Goal: Information Seeking & Learning: Learn about a topic

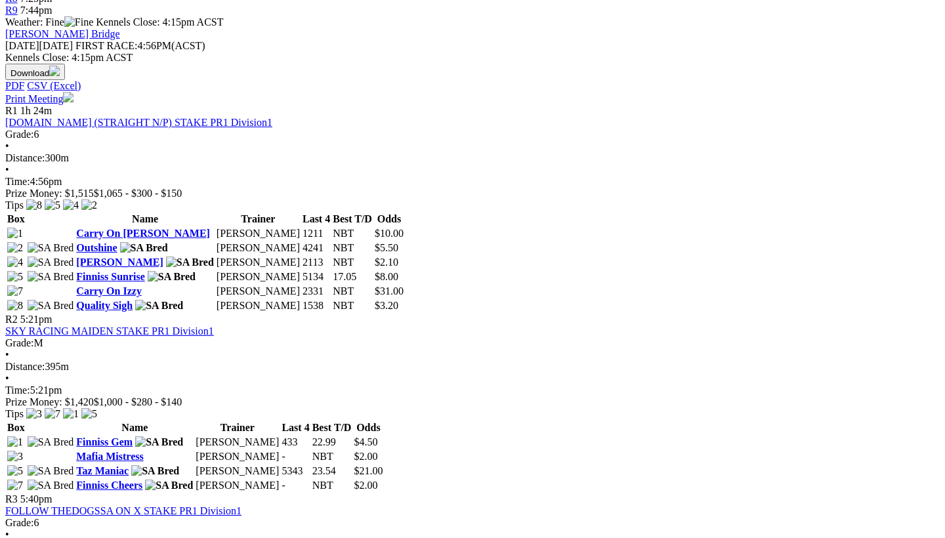
scroll to position [561, 0]
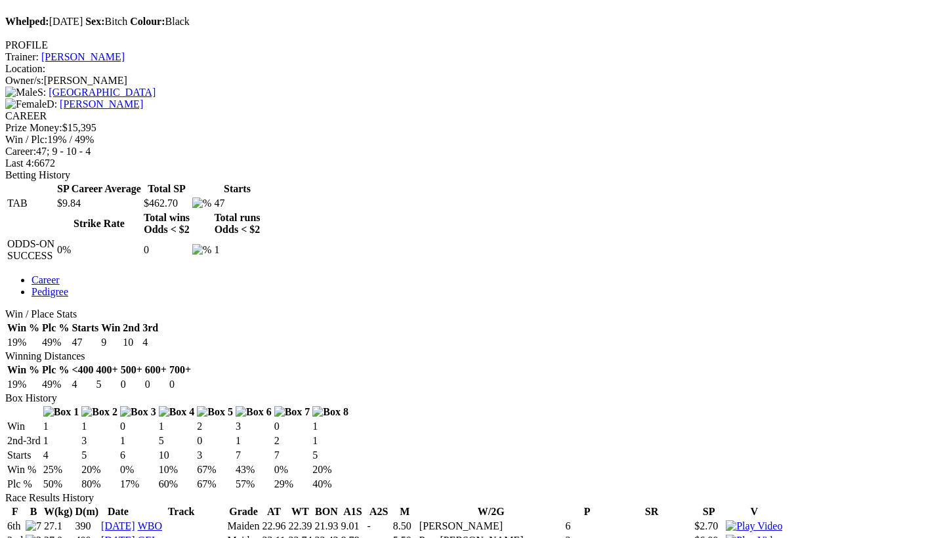
scroll to position [207, 1]
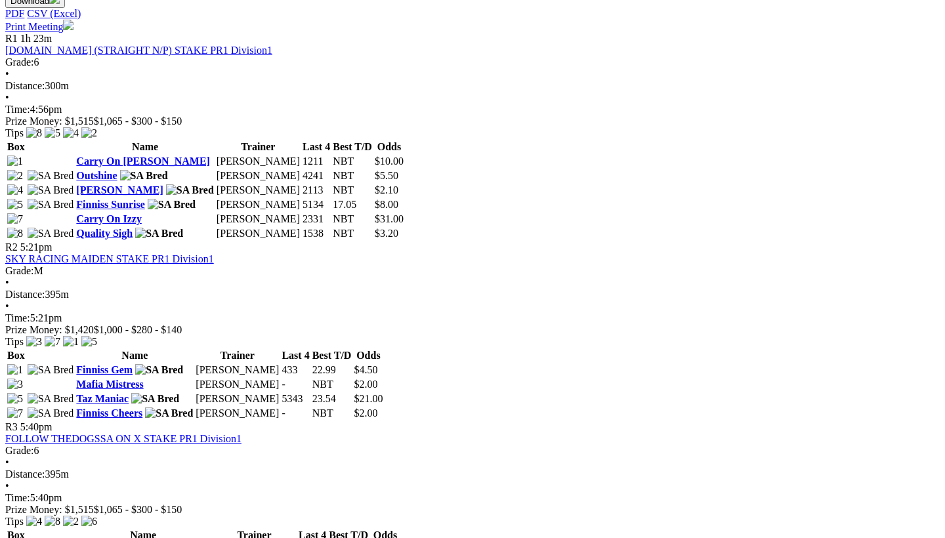
scroll to position [637, 0]
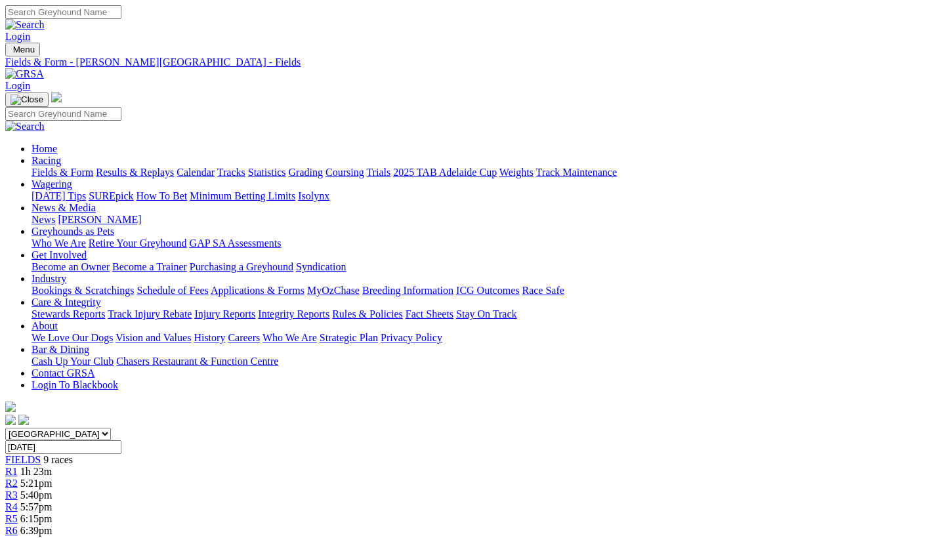
scroll to position [0, 3]
click at [121, 440] on input "Sunday, 24 Aug 2025" at bounding box center [63, 447] width 116 height 14
type input "[DATE]"
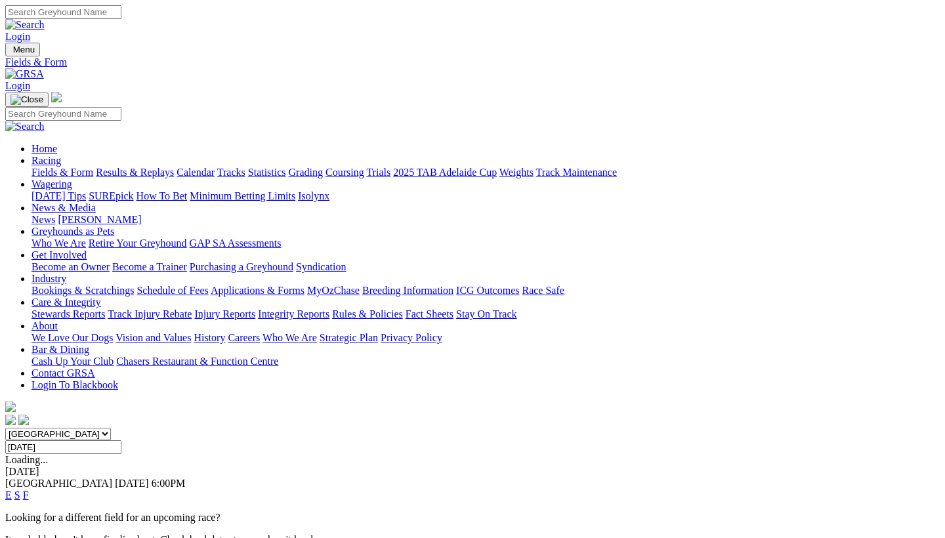
click at [29, 490] on link "F" at bounding box center [26, 495] width 6 height 11
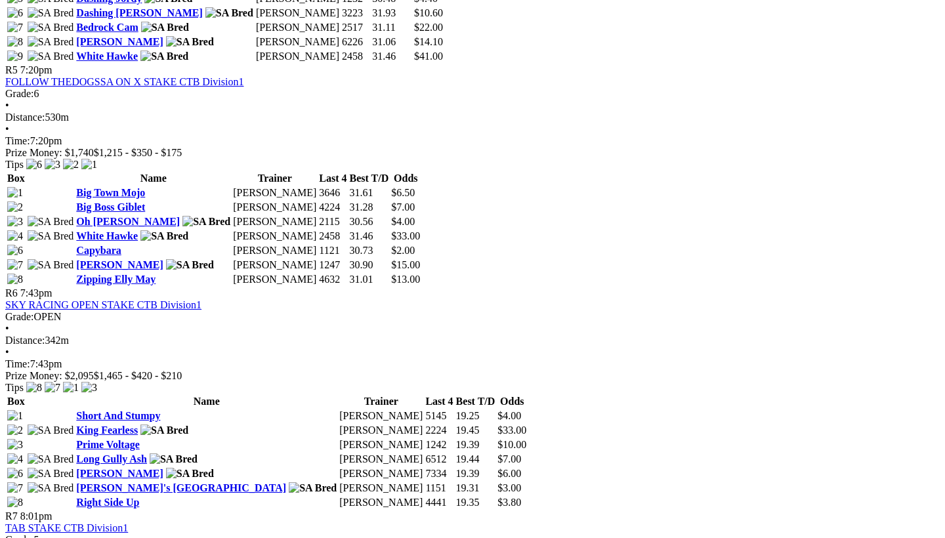
scroll to position [1535, 0]
